Goal: Task Accomplishment & Management: Complete application form

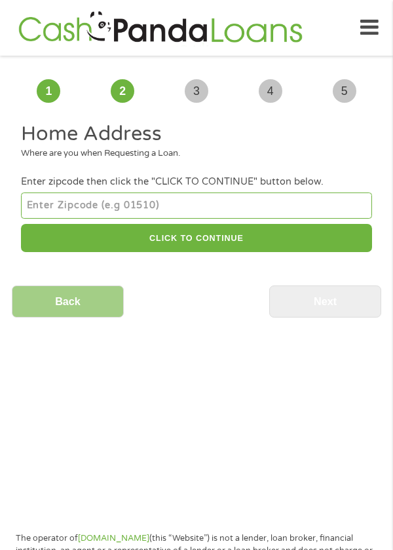
click at [54, 200] on input "number" at bounding box center [196, 205] width 350 height 26
type input "95621"
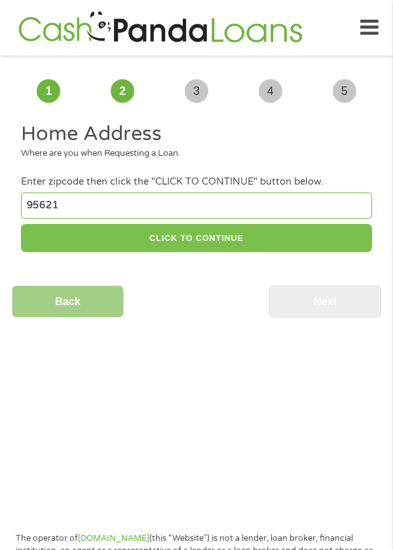
click at [164, 234] on button "CLICK TO CONTINUE" at bounding box center [196, 238] width 350 height 28
type input "95621"
type input "[GEOGRAPHIC_DATA]"
select select "[US_STATE]"
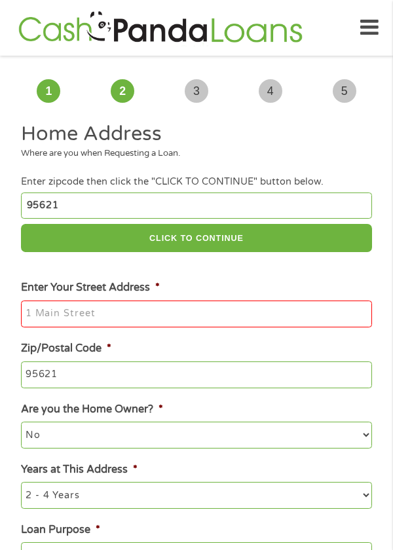
click at [54, 318] on input "Enter Your Street Address *" at bounding box center [196, 314] width 350 height 27
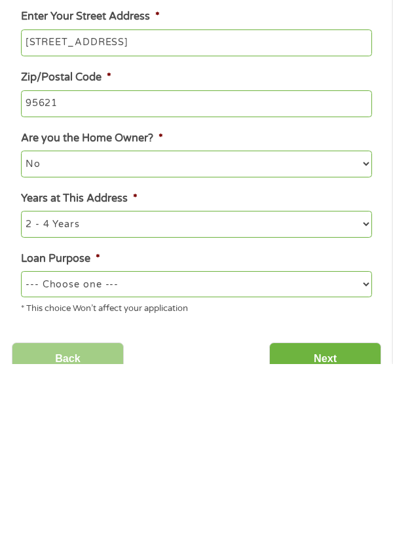
scroll to position [86, 0]
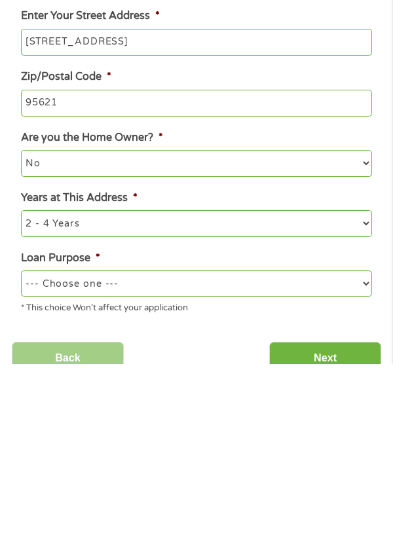
type input "[STREET_ADDRESS]"
click at [65, 470] on select "--- Choose one --- Pay Bills Debt Consolidation Home Improvement Major Purchase…" at bounding box center [196, 469] width 350 height 26
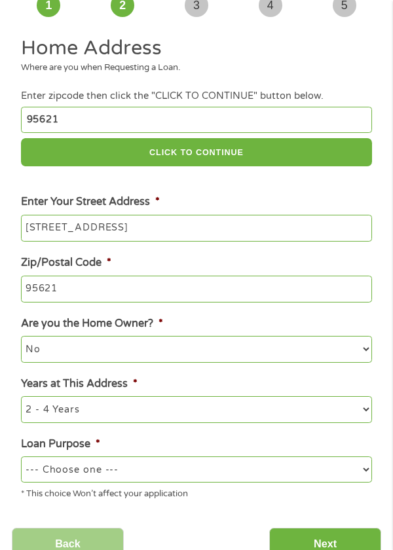
click at [60, 477] on select "--- Choose one --- Pay Bills Debt Consolidation Home Improvement Major Purchase…" at bounding box center [196, 469] width 350 height 26
select select "other"
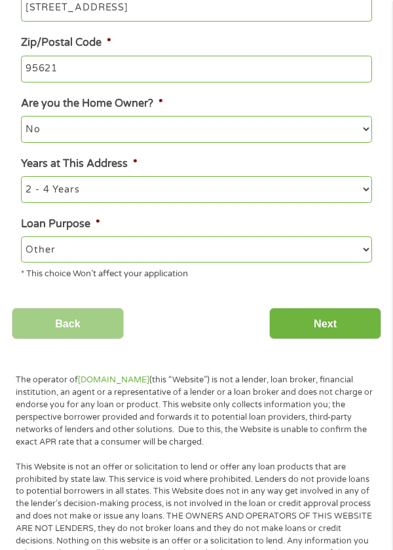
scroll to position [306, 0]
click at [316, 325] on input "Next" at bounding box center [325, 324] width 112 height 32
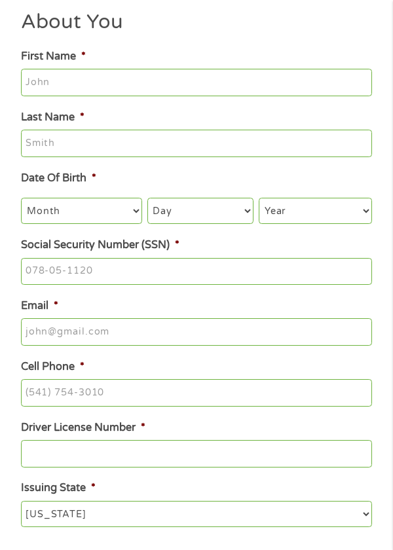
scroll to position [112, 0]
click at [46, 84] on input "First Name *" at bounding box center [196, 82] width 350 height 27
type input "[PERSON_NAME]"
click at [43, 138] on input "Last Name *" at bounding box center [196, 143] width 350 height 27
type input "Beaumont"
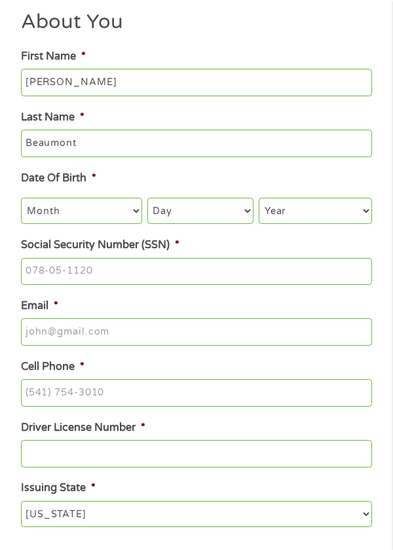
click at [41, 213] on select "Month 1 2 3 4 5 6 7 8 9 10 11 12" at bounding box center [81, 211] width 120 height 26
select select "5"
click at [204, 219] on select "Day 1 2 3 4 5 6 7 8 9 10 11 12 13 14 15 16 17 18 19 20 21 22 23 24 25 26 27 28 …" at bounding box center [200, 211] width 106 height 26
select select "17"
click at [290, 206] on select "Year [DATE] 2006 2005 2004 2003 2002 2001 2000 1999 1998 1997 1996 1995 1994 19…" at bounding box center [315, 211] width 113 height 26
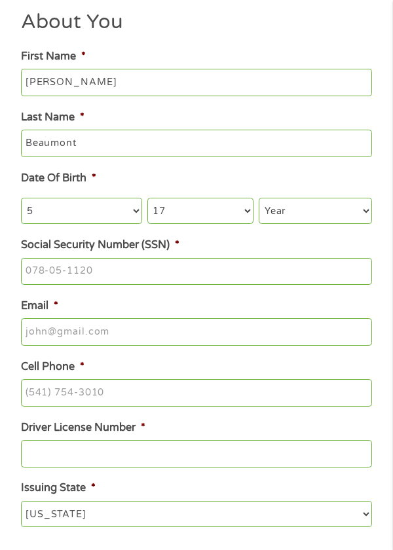
select select "1962"
click at [39, 266] on input "Social Security Number (SSN) *" at bounding box center [196, 271] width 350 height 27
type input "556-13-5595"
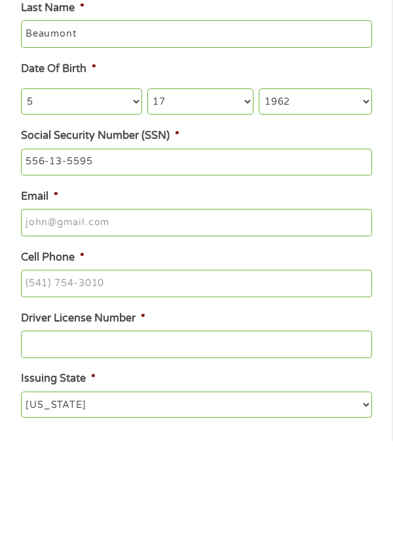
click at [40, 338] on input "Email *" at bounding box center [196, 331] width 350 height 27
type input "[EMAIL_ADDRESS][DOMAIN_NAME]"
click at [40, 395] on input "Cell Phone *" at bounding box center [196, 392] width 350 height 27
type input "[PHONE_NUMBER]"
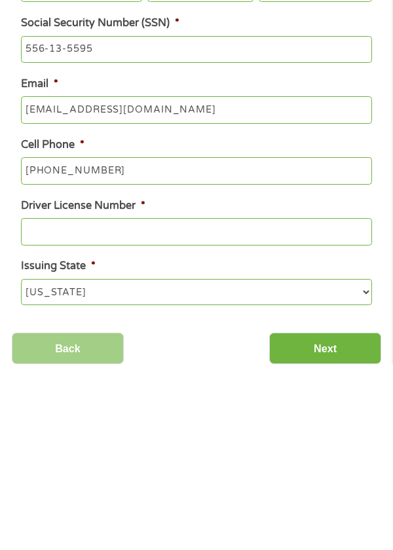
scroll to position [149, 0]
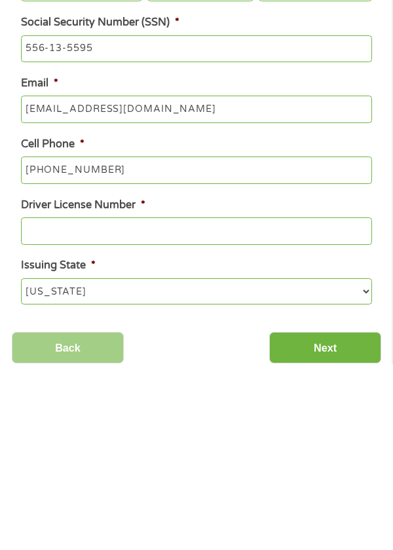
click at [48, 417] on input "Driver License Number *" at bounding box center [196, 416] width 350 height 27
type input "V9068039"
click at [45, 479] on select "[US_STATE] [US_STATE] [US_STATE] [US_STATE] [US_STATE] [US_STATE] [US_STATE] [U…" at bounding box center [196, 477] width 350 height 26
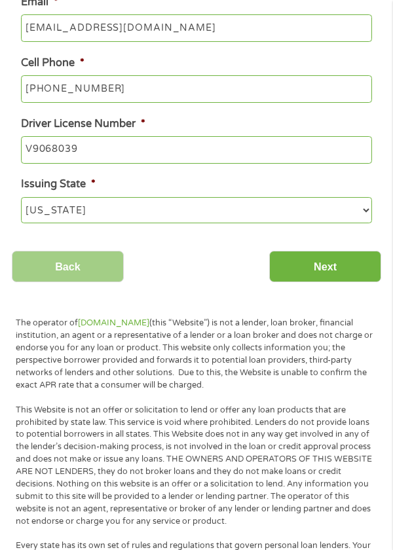
scroll to position [416, 0]
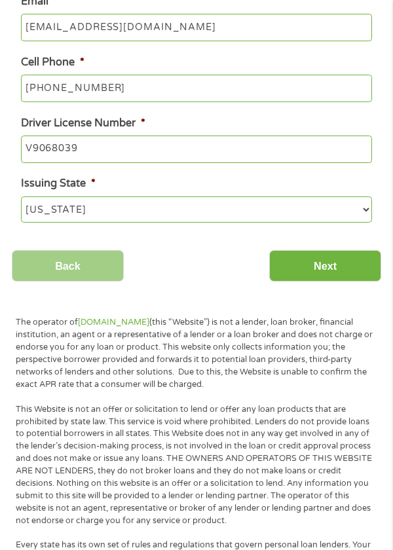
click at [316, 270] on input "Next" at bounding box center [325, 266] width 112 height 32
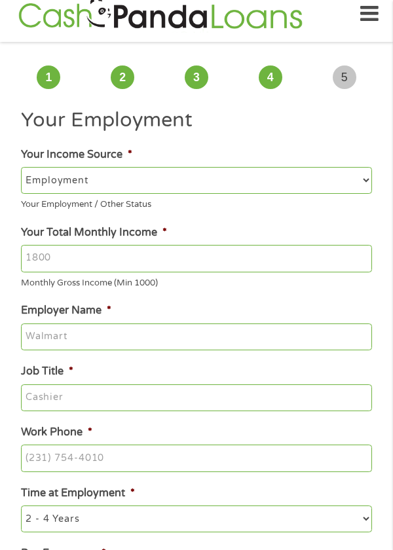
scroll to position [0, 0]
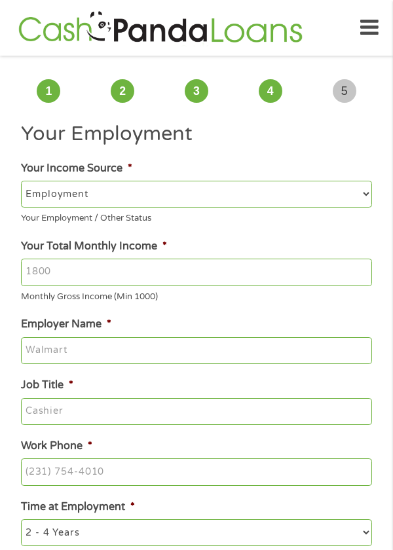
click at [33, 188] on select "--- Choose one --- Employment [DEMOGRAPHIC_DATA] Benefits" at bounding box center [196, 194] width 350 height 26
select select "benefits"
type input "Other"
type input "[PHONE_NUMBER]"
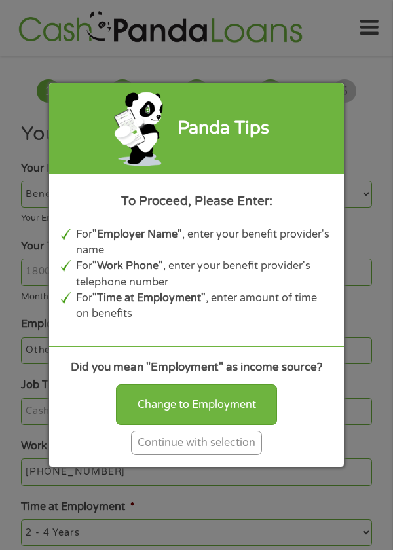
click at [163, 445] on div "Continue with selection" at bounding box center [196, 443] width 131 height 24
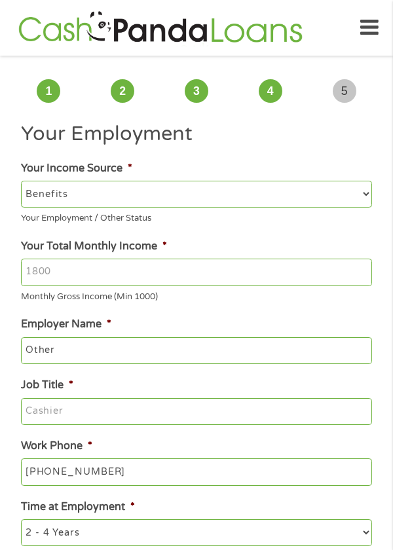
click at [62, 272] on input "Your Total Monthly Income *" at bounding box center [196, 272] width 350 height 27
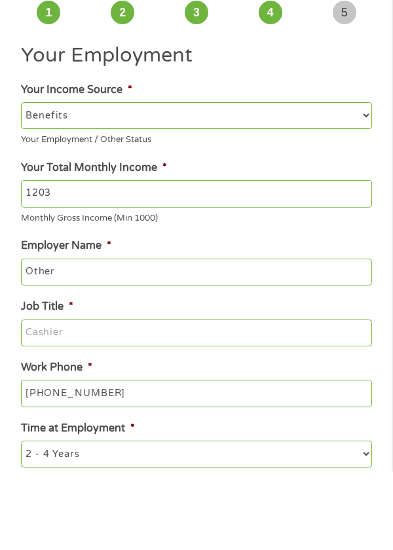
type input "1203"
click at [40, 345] on input "Other" at bounding box center [196, 350] width 350 height 27
click at [96, 348] on input "OtSSDIher" at bounding box center [196, 350] width 350 height 27
type input "O"
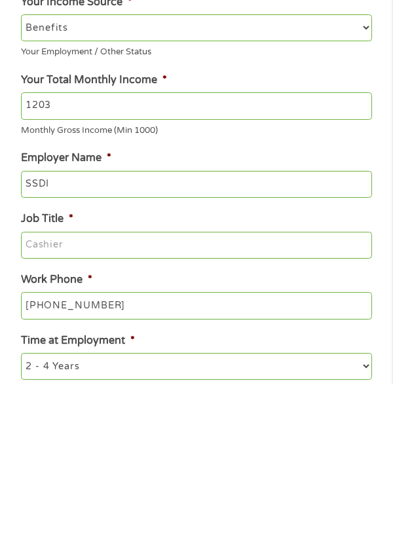
type input "SSDI"
click at [52, 407] on input "Job Title *" at bounding box center [196, 411] width 350 height 27
type input "Benefits"
click at [48, 470] on input "[PHONE_NUMBER]" at bounding box center [196, 471] width 350 height 27
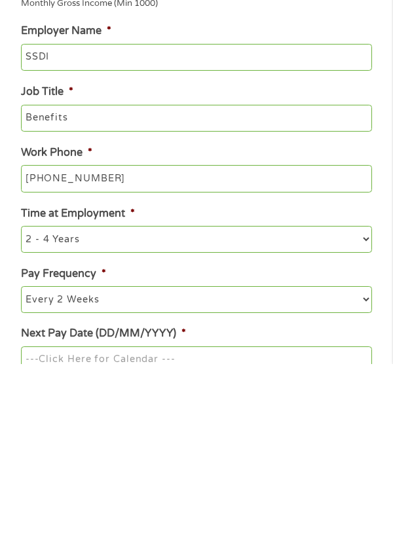
scroll to position [114, 0]
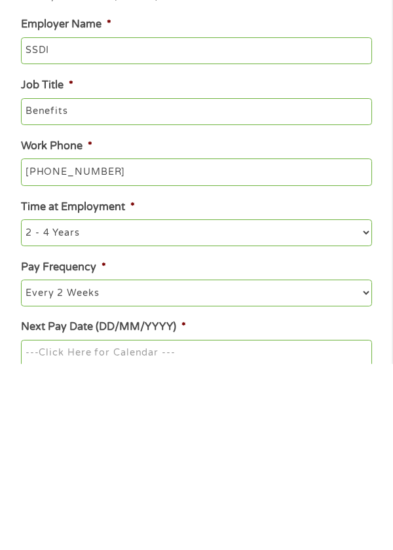
click at [53, 420] on select "--- Choose one --- 1 Year or less 1 - 2 Years 2 - 4 Years Over 4 Years" at bounding box center [196, 418] width 350 height 26
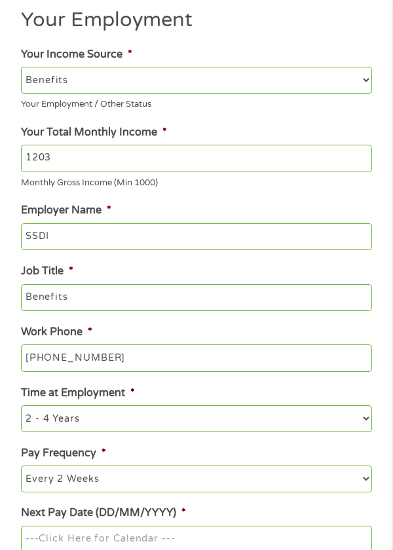
select select "12months"
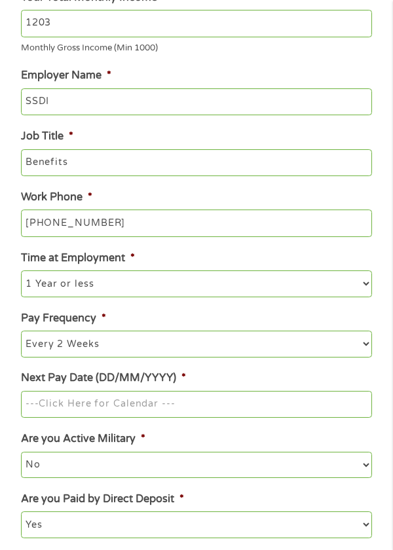
scroll to position [249, 0]
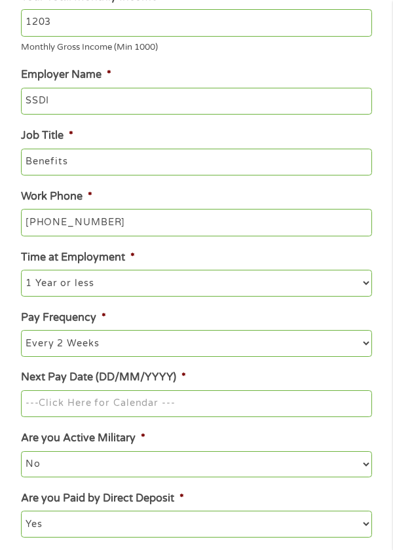
click at [41, 344] on select "--- Choose one --- Every 2 Weeks Every Week Monthly Semi-Monthly" at bounding box center [196, 343] width 350 height 26
select select "monthly"
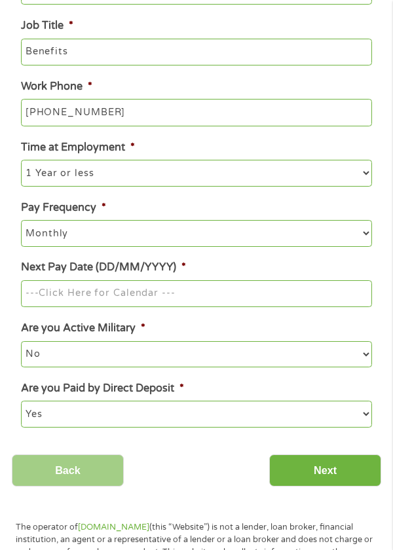
scroll to position [360, 0]
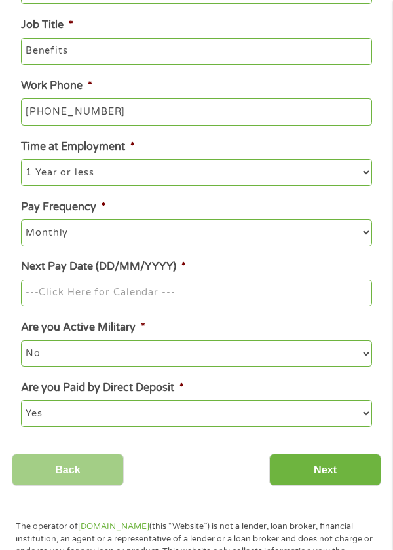
click at [71, 290] on input "Next Pay Date (DD/MM/YYYY) *" at bounding box center [196, 293] width 350 height 27
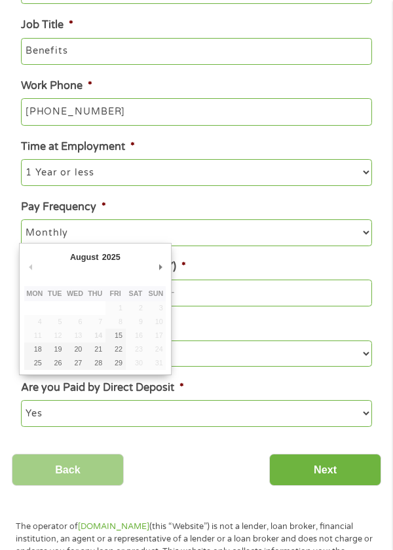
type input "[DATE]"
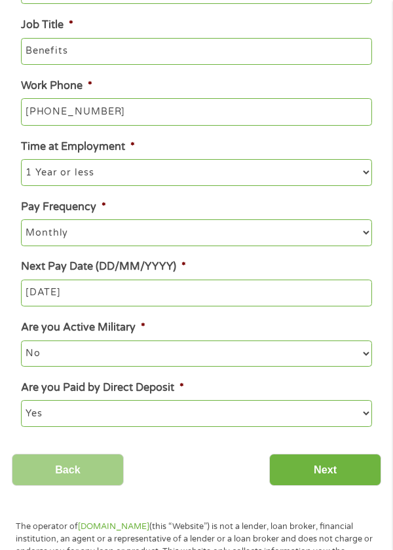
click at [306, 476] on input "Next" at bounding box center [325, 470] width 112 height 32
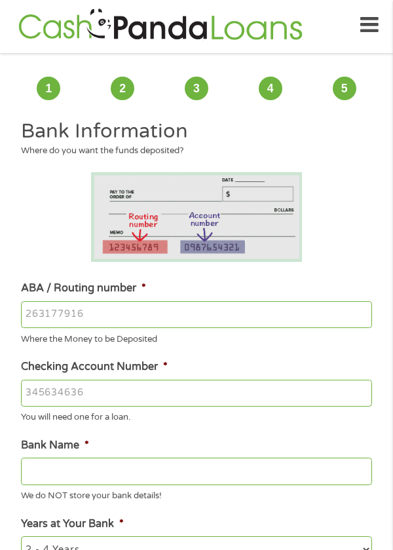
scroll to position [0, 0]
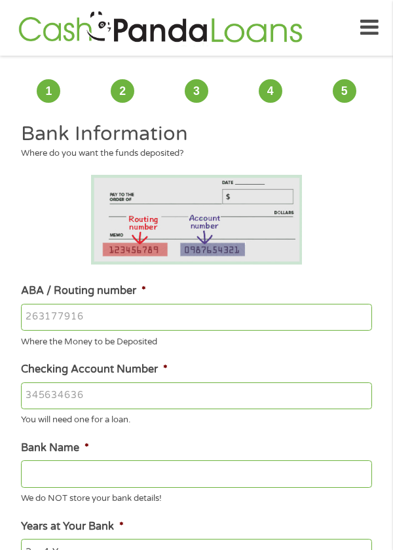
click at [46, 321] on input "ABA / Routing number *" at bounding box center [196, 317] width 350 height 27
type input "103100195"
type input "CENTRAL NATIONAL BANK TRUST"
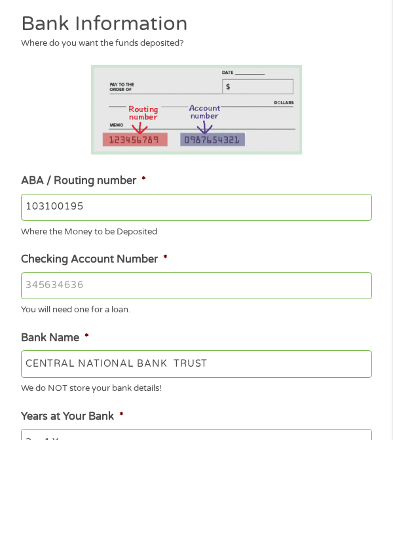
type input "103100195"
click at [47, 399] on input "Checking Account Number *" at bounding box center [196, 395] width 350 height 27
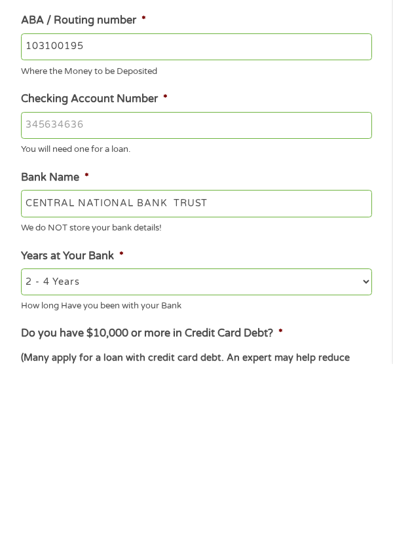
scroll to position [87, 0]
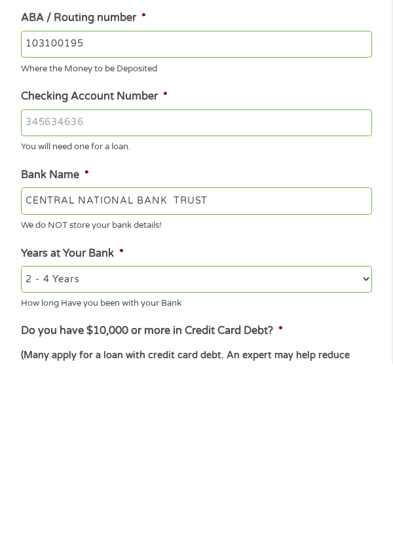
type input "[CREDIT_CARD_NUMBER]"
click at [45, 464] on select "2 - 4 Years 6 - 12 Months 1 - 2 Years Over 4 Years" at bounding box center [196, 465] width 350 height 26
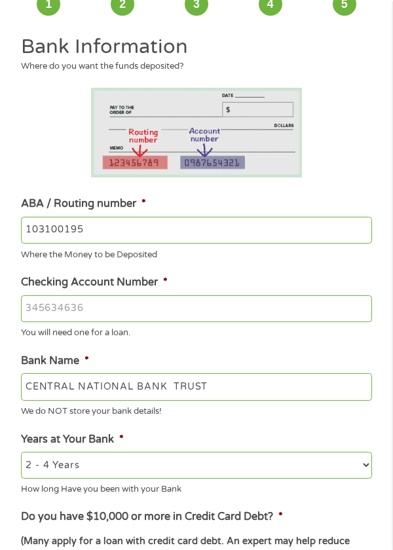
select select "24months"
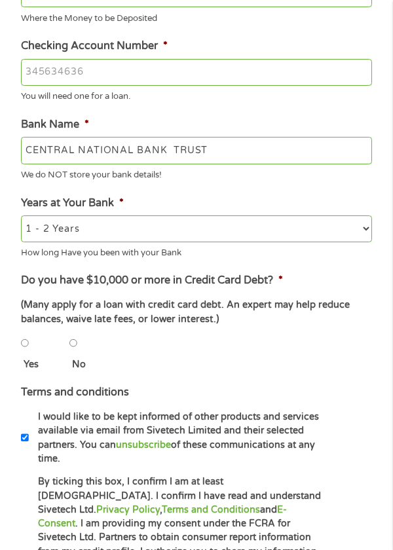
scroll to position [323, 0]
click at [71, 344] on input "No" at bounding box center [73, 343] width 8 height 26
radio input "true"
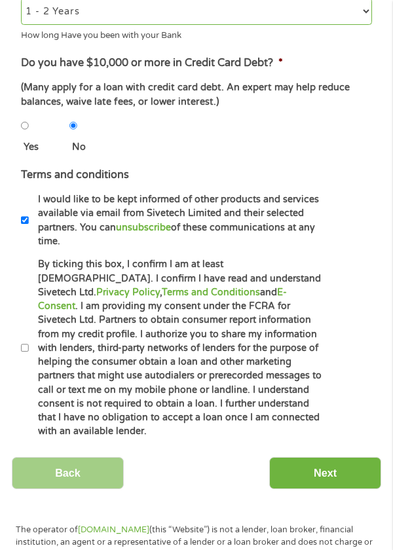
scroll to position [541, 0]
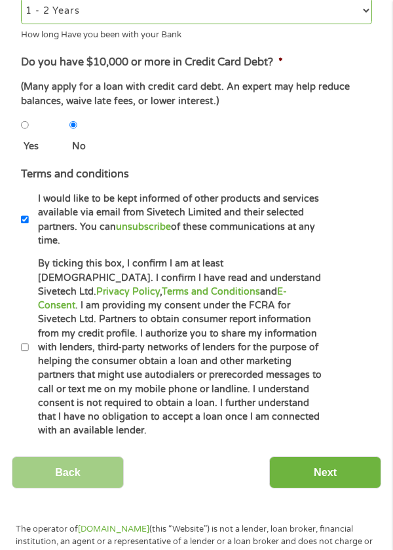
click at [28, 221] on input "I would like to be kept informed of other products and services available via e…" at bounding box center [25, 219] width 8 height 26
checkbox input "false"
click at [25, 340] on input "By ticking this box, I confirm I am at least [DEMOGRAPHIC_DATA]. I confirm I ha…" at bounding box center [25, 347] width 8 height 26
checkbox input "true"
click at [305, 458] on input "Next" at bounding box center [325, 472] width 112 height 32
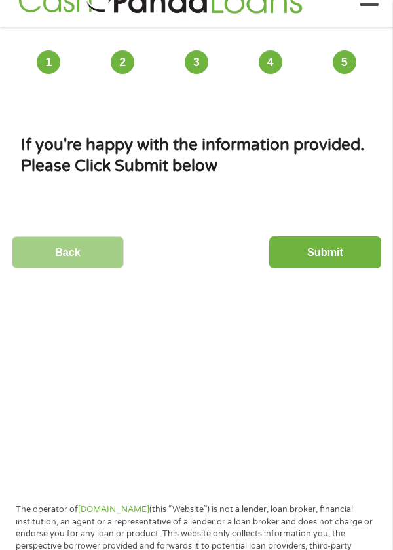
scroll to position [0, 0]
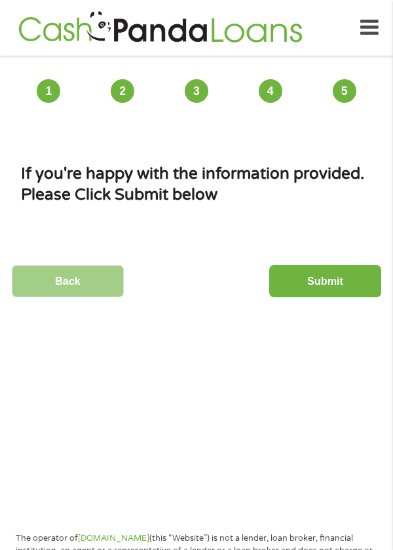
click at [314, 283] on input "Submit" at bounding box center [325, 281] width 112 height 32
